Goal: Information Seeking & Learning: Learn about a topic

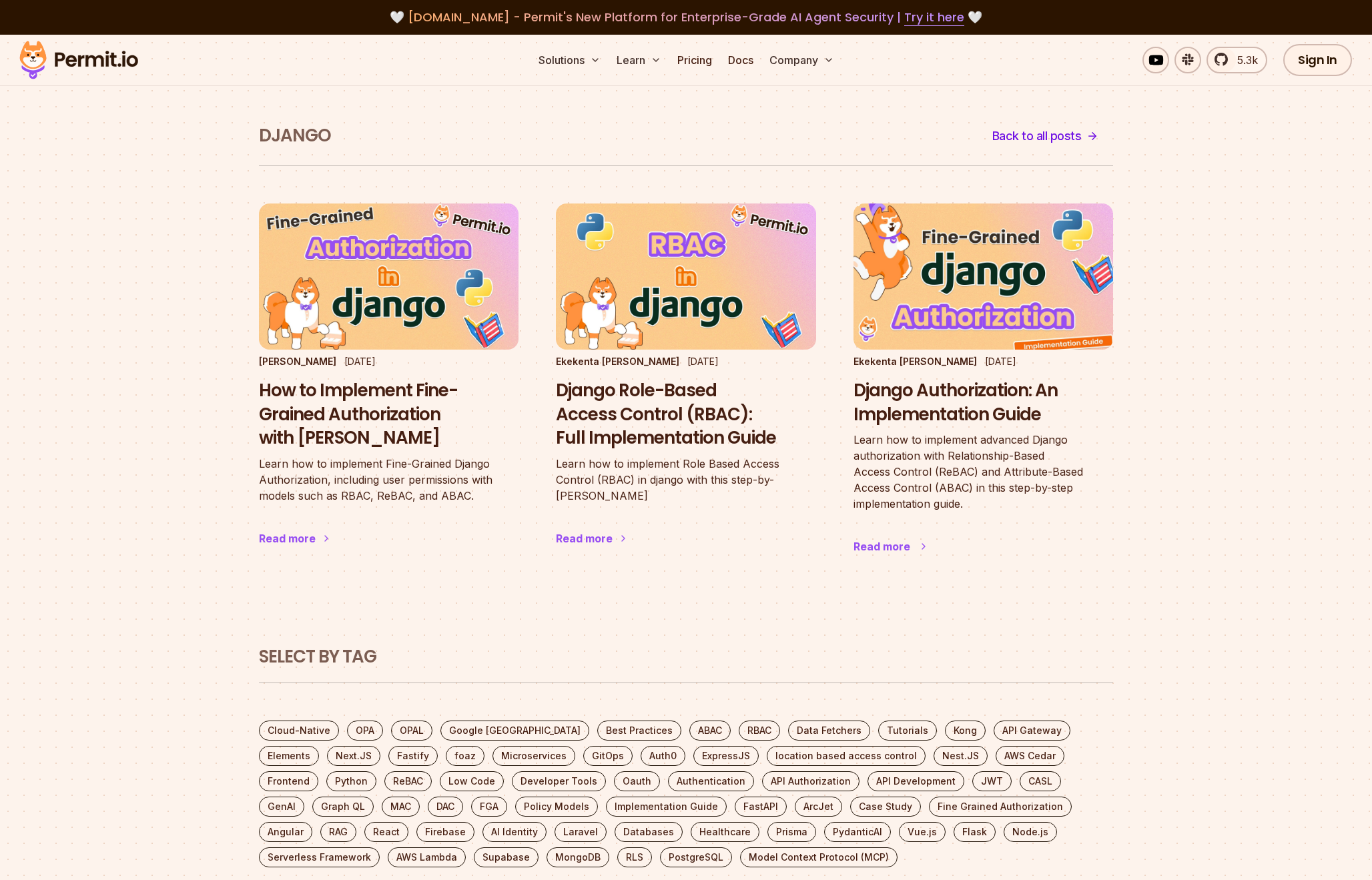
click at [976, 395] on h3 "Django Authorization: An Implementation Guide" at bounding box center [983, 403] width 260 height 48
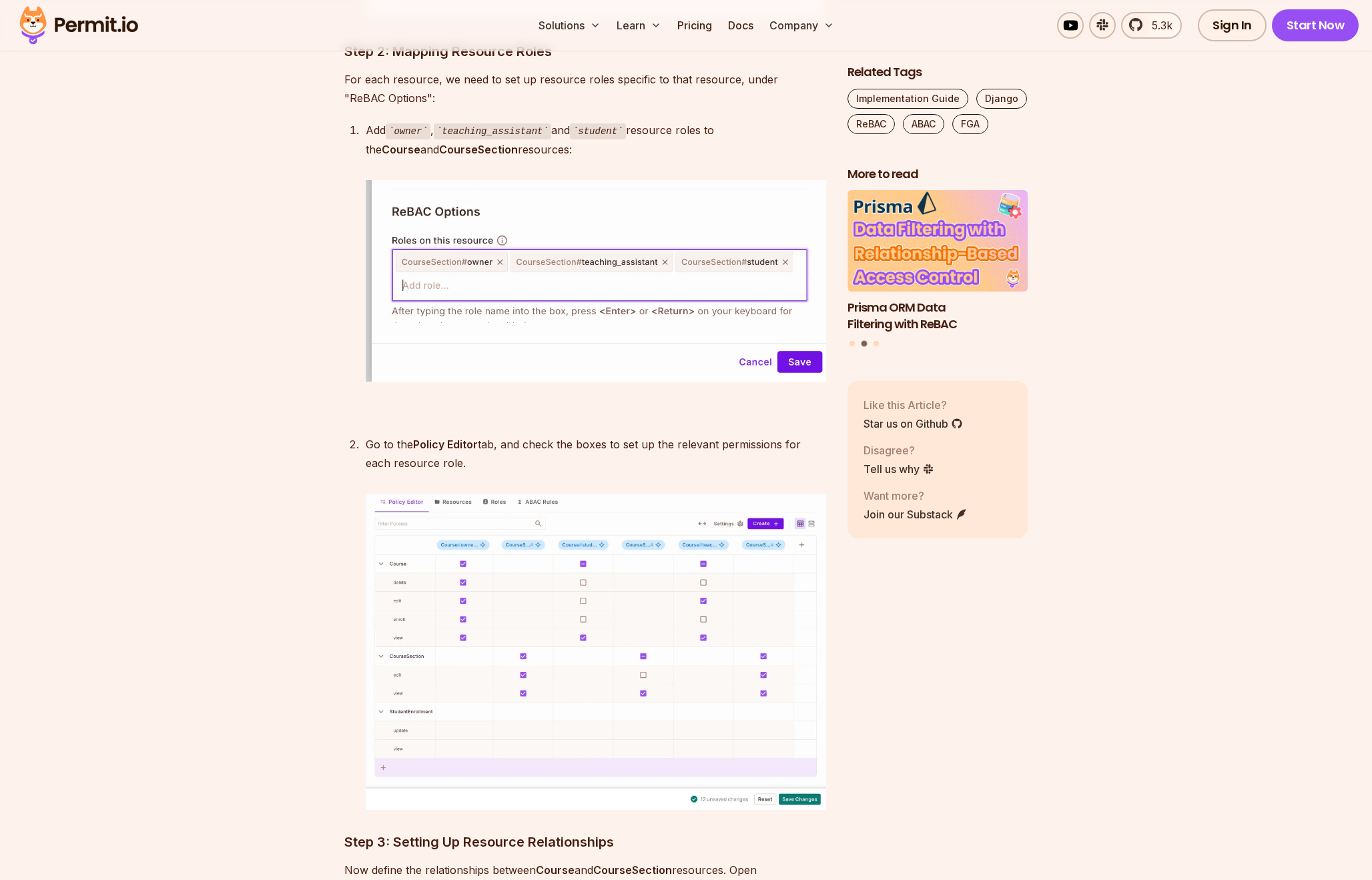
scroll to position [5618, 0]
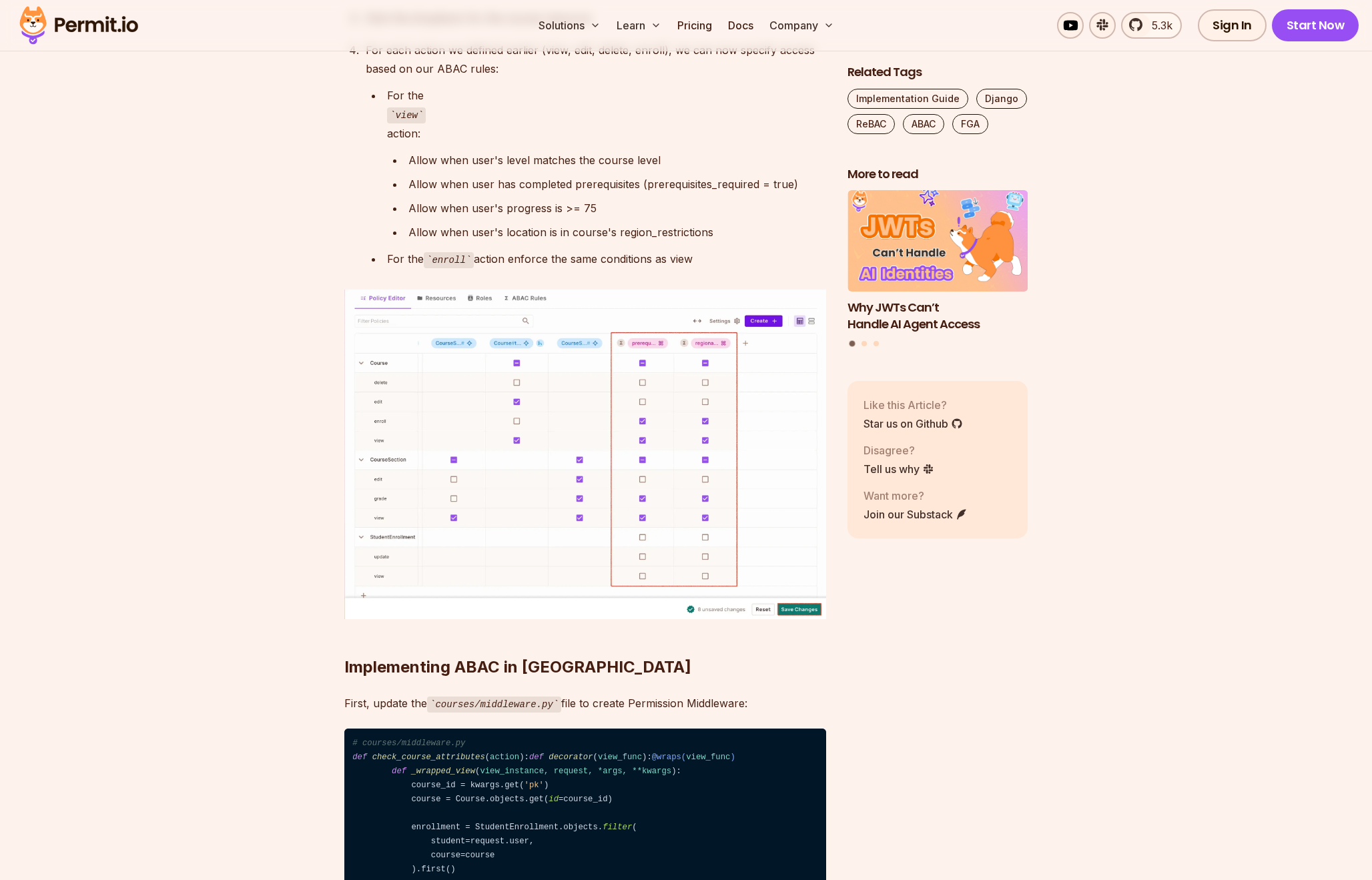
scroll to position [12980, 0]
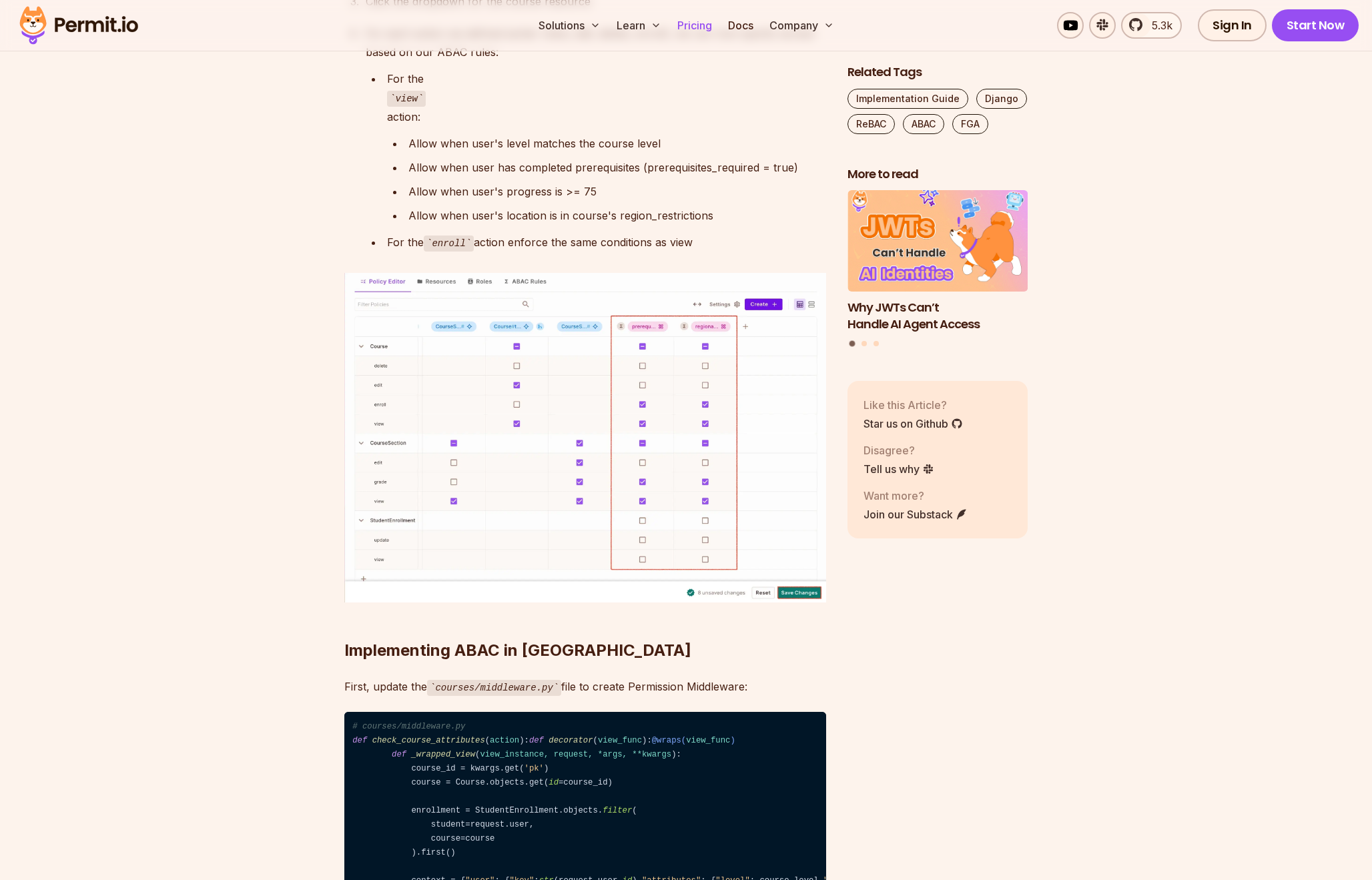
click at [687, 30] on link "Pricing" at bounding box center [695, 25] width 45 height 27
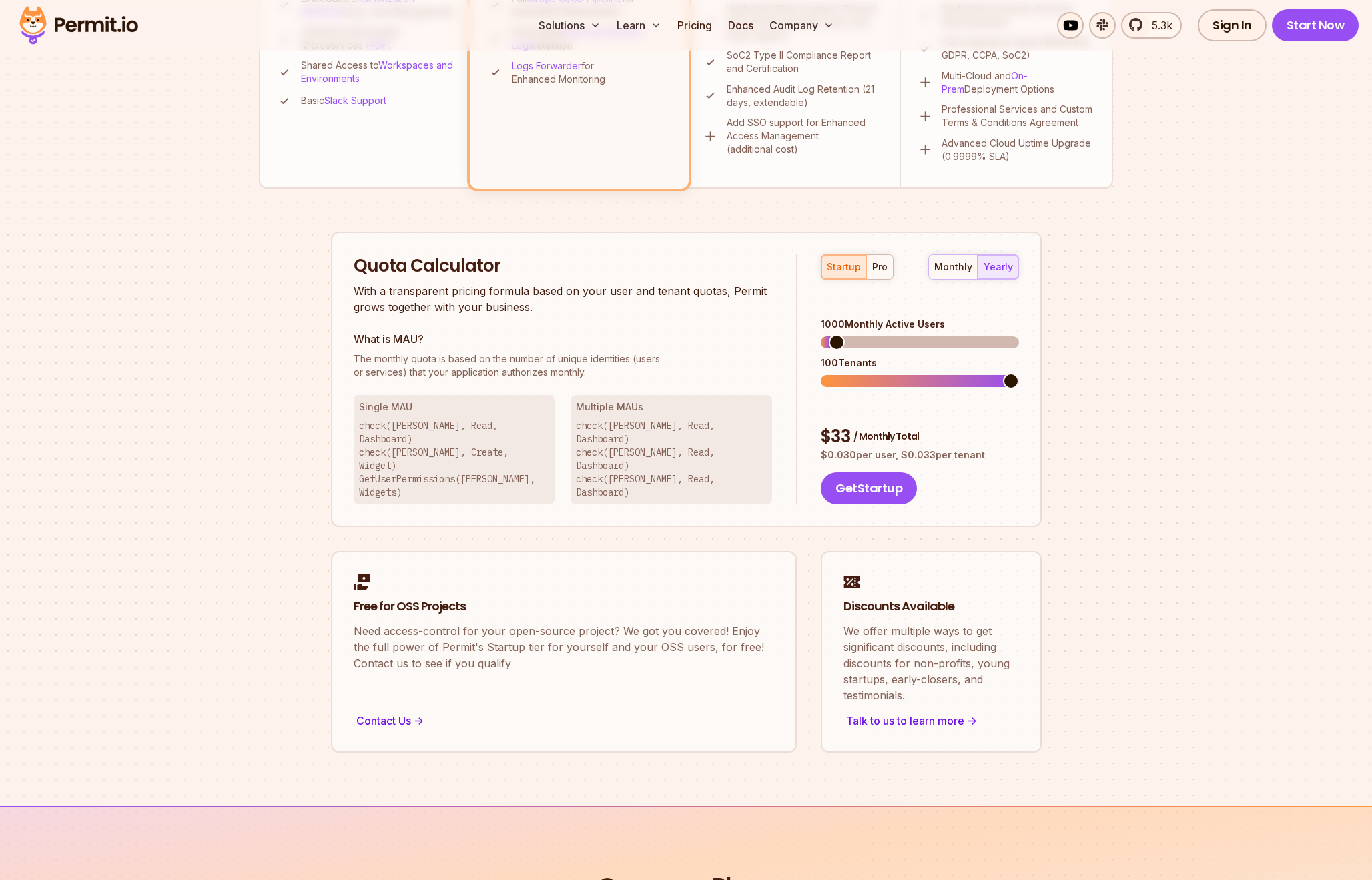
scroll to position [674, 0]
click at [888, 270] on button "pro" at bounding box center [879, 264] width 27 height 24
click at [849, 263] on div "startup" at bounding box center [844, 264] width 34 height 13
click at [973, 638] on p "We offer multiple ways to get significant discounts, including discounts for no…" at bounding box center [931, 658] width 176 height 80
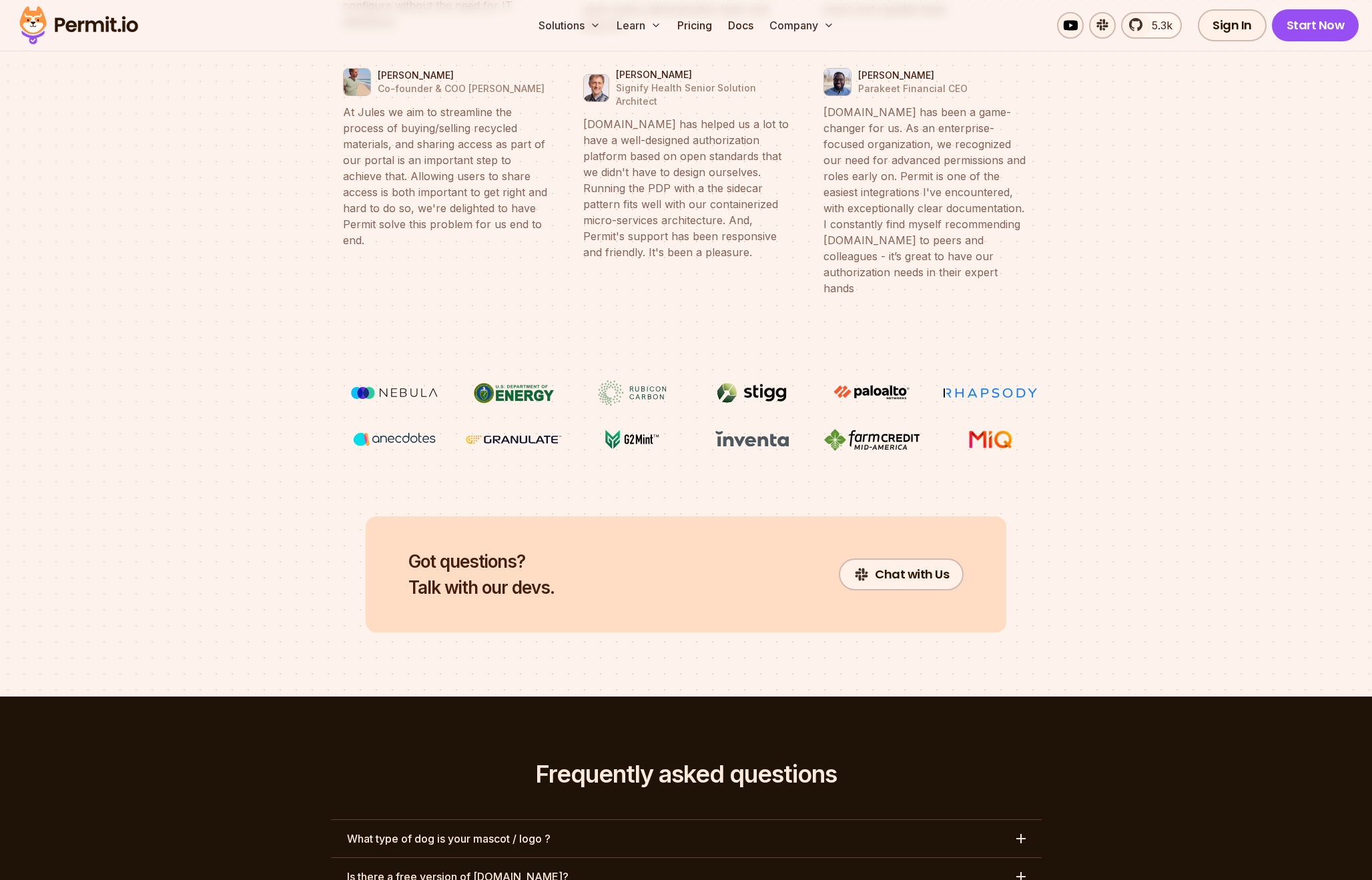
scroll to position [5484, 0]
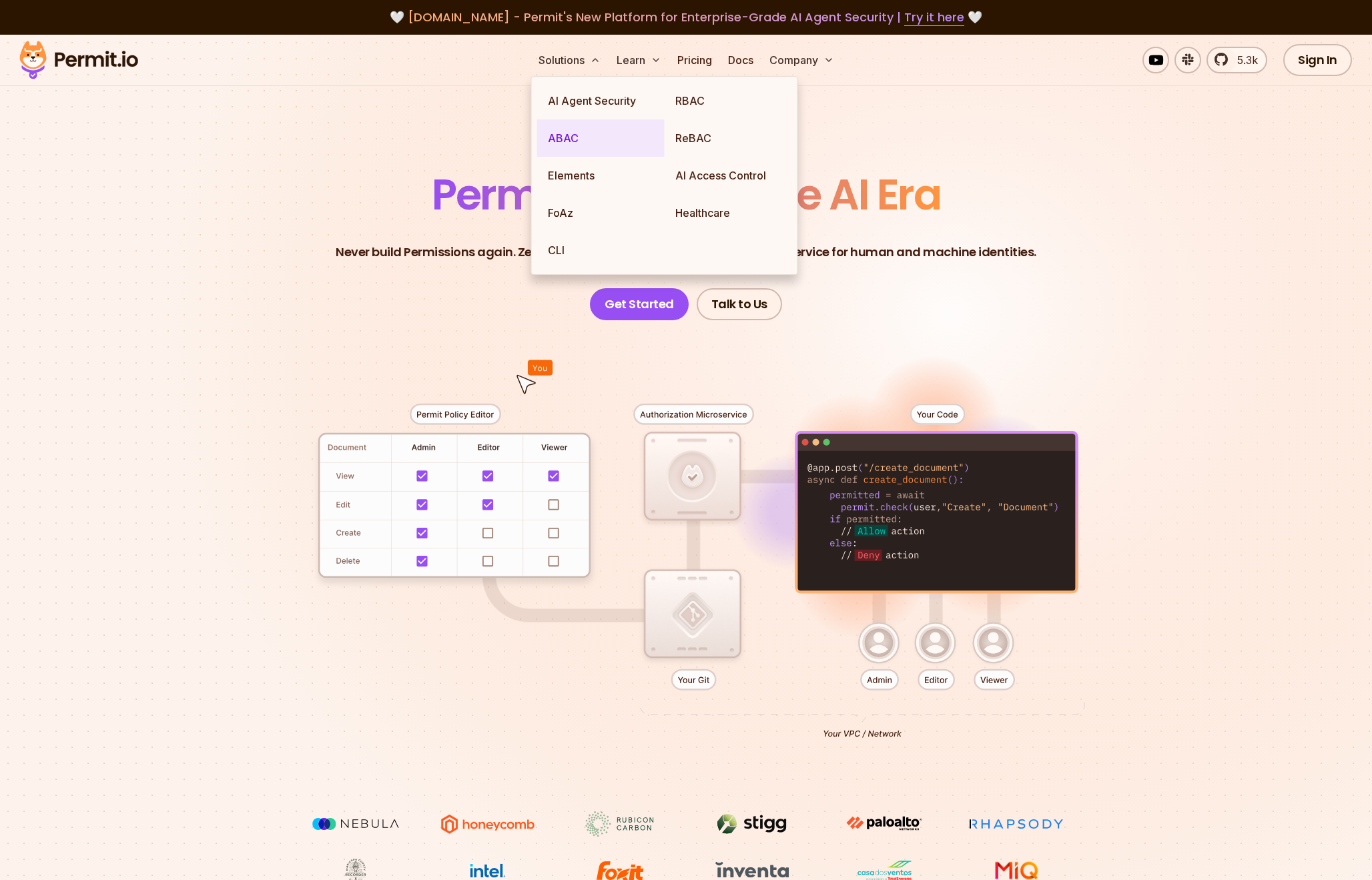
click at [606, 135] on link "ABAC" at bounding box center [601, 138] width 128 height 37
